Goal: Check status

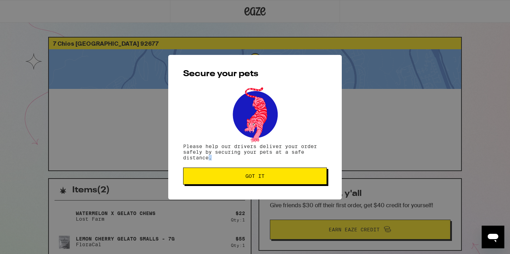
click at [277, 187] on div "Secure your pets Please help our drivers deliver your order safely by securing …" at bounding box center [254, 127] width 173 height 144
click at [277, 182] on button "Got it" at bounding box center [255, 175] width 144 height 17
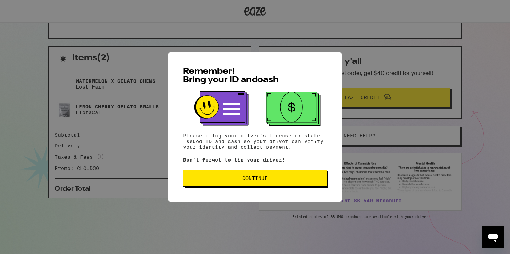
click at [256, 171] on div "Remember! Bring your ID and cash Please bring your driver's license or state is…" at bounding box center [254, 126] width 173 height 149
click at [256, 180] on span "Continue" at bounding box center [254, 178] width 25 height 5
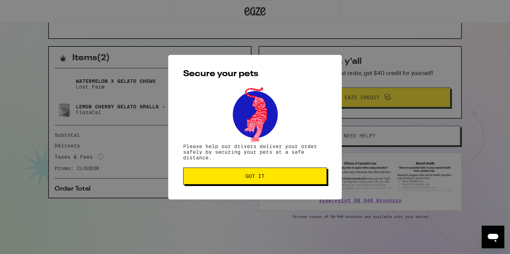
click at [256, 178] on span "Got it" at bounding box center [254, 175] width 19 height 5
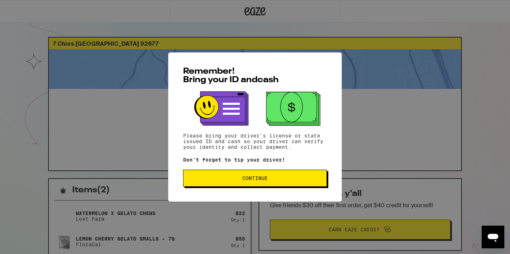
click at [233, 187] on button "Continue" at bounding box center [255, 178] width 144 height 17
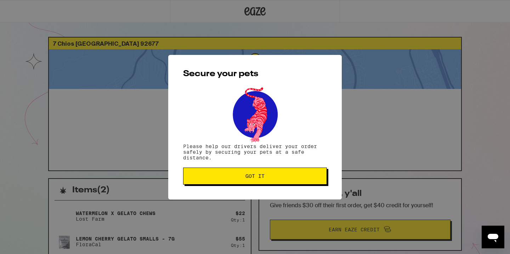
click at [233, 187] on div "Secure your pets Please help our drivers deliver your order safely by securing …" at bounding box center [254, 127] width 173 height 144
click at [233, 179] on button "Got it" at bounding box center [255, 175] width 144 height 17
